Goal: Information Seeking & Learning: Learn about a topic

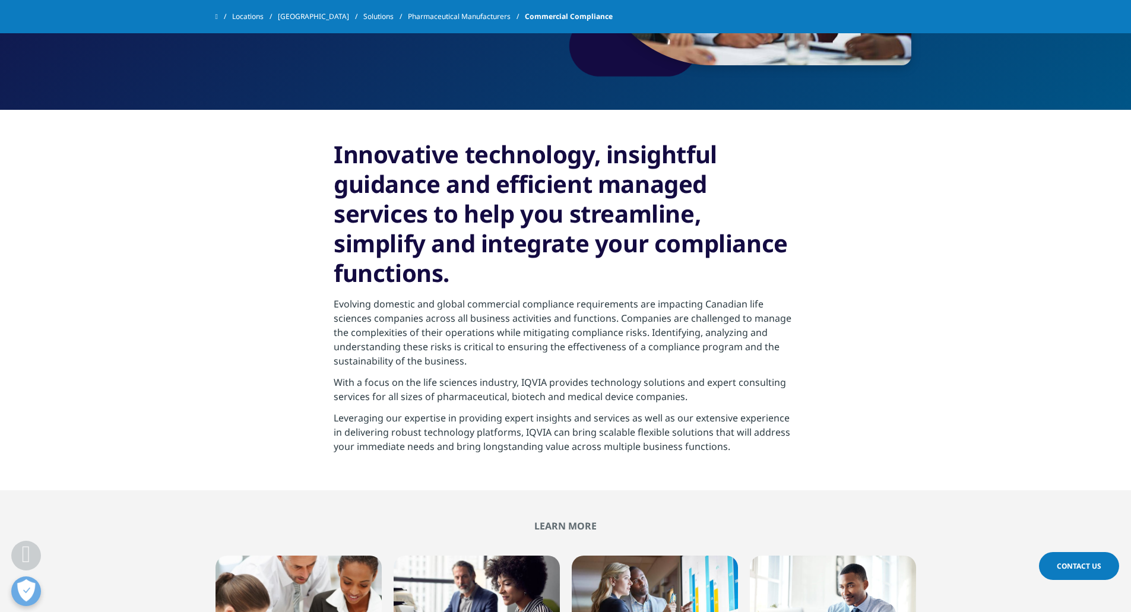
scroll to position [214, 0]
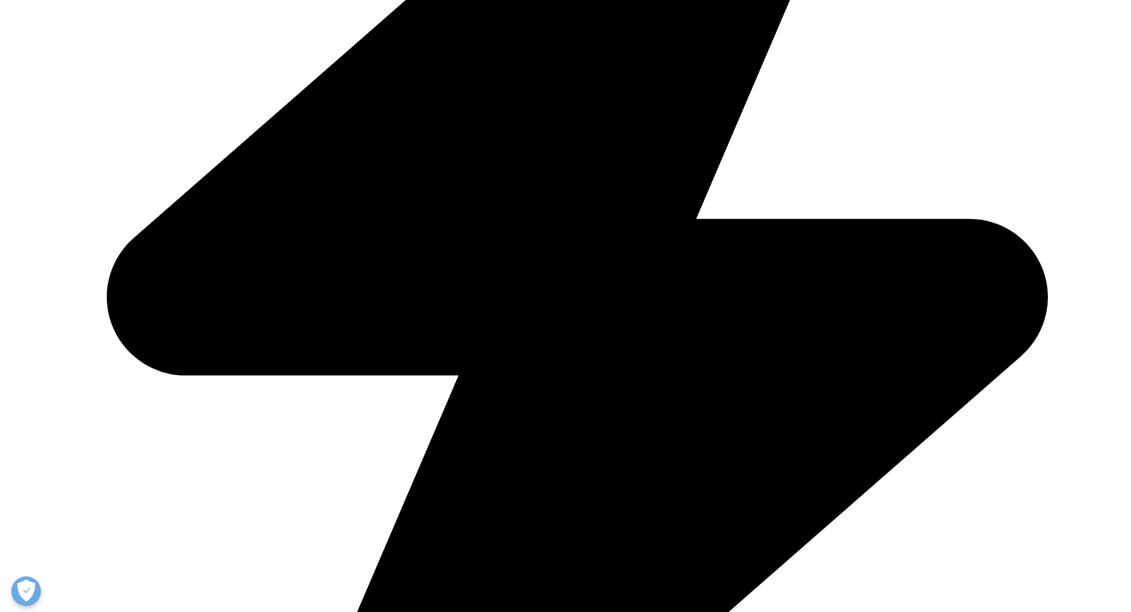
scroll to position [633, 0]
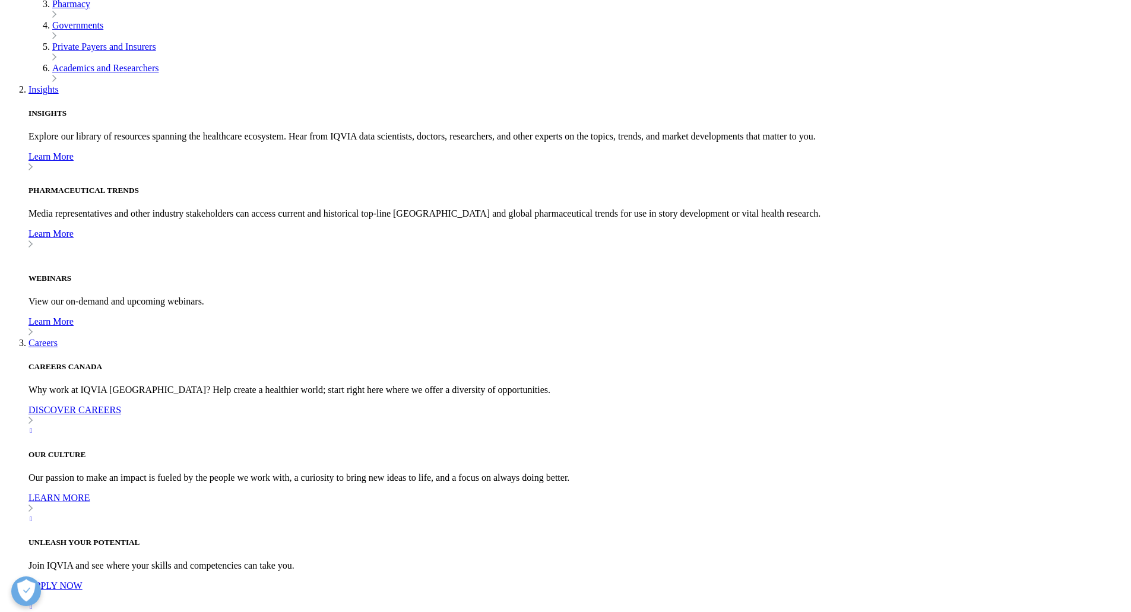
scroll to position [56, 0]
